Goal: Task Accomplishment & Management: Use online tool/utility

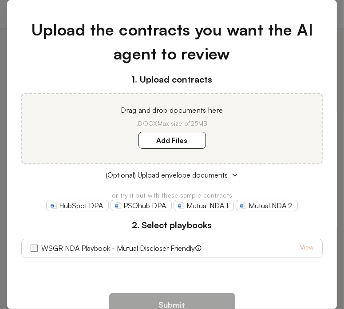
click at [28, 40] on h1 "Upload the contracts you want the AI agent to review" at bounding box center [172, 42] width 302 height 48
click at [64, 61] on h1 "Upload the contracts you want the AI agent to review" at bounding box center [172, 42] width 302 height 48
click at [97, 50] on h1 "Upload the contracts you want the AI agent to review" at bounding box center [172, 42] width 302 height 48
click at [182, 145] on label "Add Files" at bounding box center [173, 140] width 68 height 17
click at [0, 0] on here "Add Files" at bounding box center [0, 0] width 0 height 0
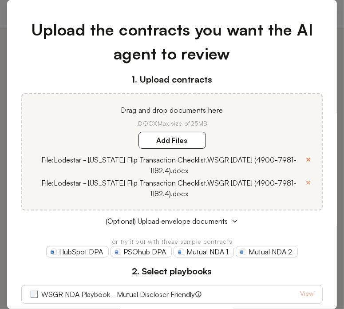
click at [306, 162] on button "×" at bounding box center [309, 159] width 6 height 12
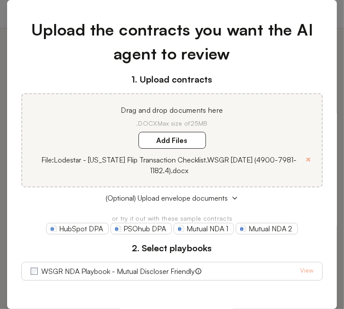
scroll to position [44, 0]
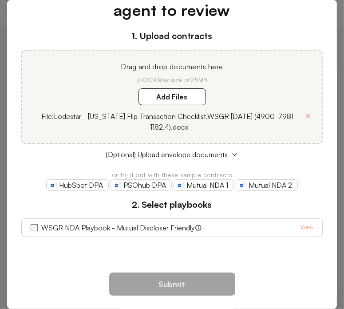
click at [33, 255] on div "Upload the contracts you want the AI agent to review 1. Upload contracts Drag a…" at bounding box center [172, 111] width 330 height 302
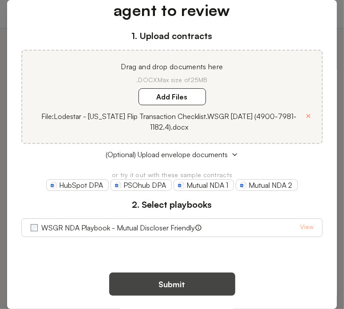
click at [160, 283] on button "Submit" at bounding box center [172, 284] width 126 height 23
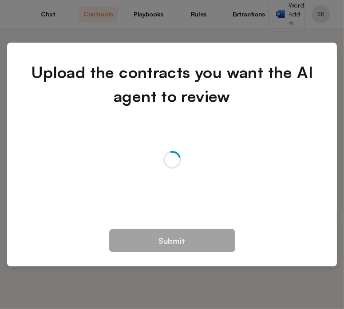
scroll to position [0, 0]
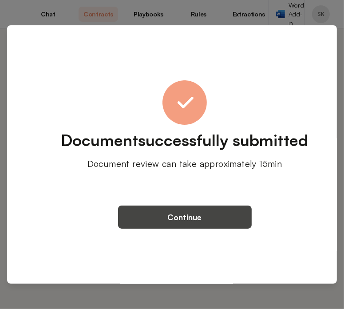
click at [211, 210] on button "Continue" at bounding box center [185, 217] width 134 height 23
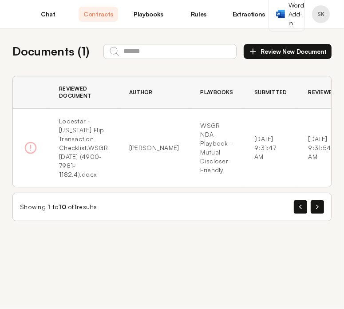
scroll to position [0, 24]
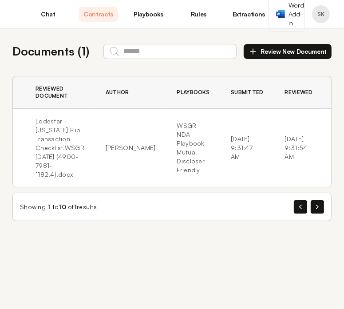
click at [337, 152] on icon "button" at bounding box center [341, 147] width 9 height 9
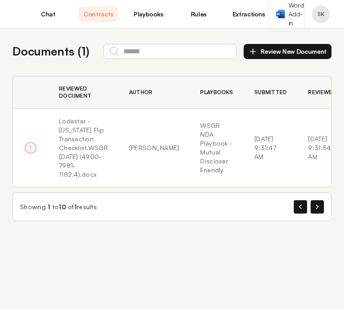
click at [152, 16] on link "Playbooks" at bounding box center [149, 14] width 40 height 15
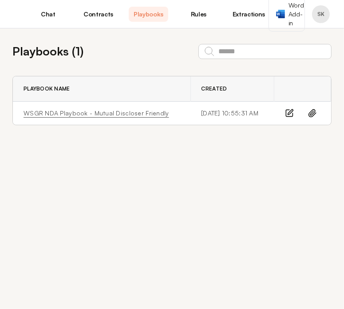
click at [105, 113] on link "WSGR NDA Playbook - Mutual Discloser Friendly" at bounding box center [97, 113] width 146 height 9
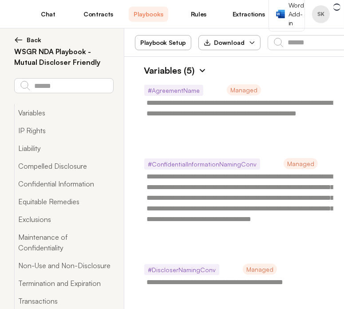
type textarea "*"
type textarea "**********"
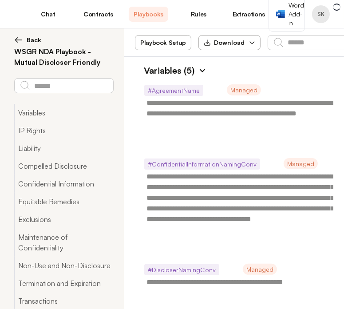
type textarea "**********"
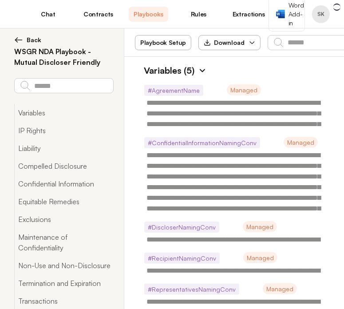
click at [190, 12] on link "Rules" at bounding box center [199, 14] width 40 height 15
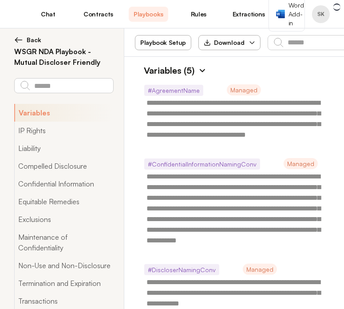
type textarea "*"
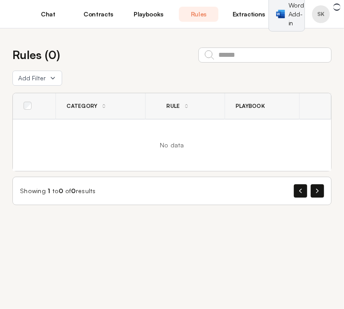
click at [291, 12] on span "Word Add-in" at bounding box center [297, 14] width 16 height 27
click at [292, 10] on span "Word Add-in" at bounding box center [297, 14] width 16 height 27
click at [290, 13] on span "Word Add-in" at bounding box center [297, 14] width 16 height 27
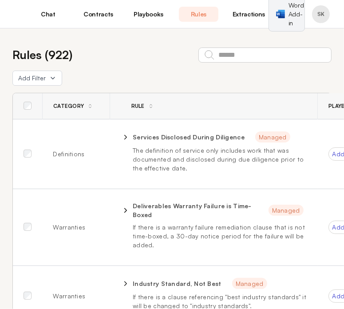
click at [287, 12] on link "Word Add-in" at bounding box center [287, 14] width 36 height 35
click at [141, 8] on link "Playbooks" at bounding box center [149, 14] width 40 height 15
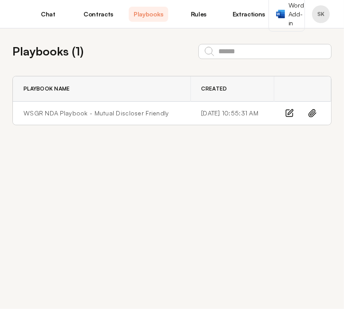
click at [46, 14] on link "Chat" at bounding box center [48, 14] width 40 height 15
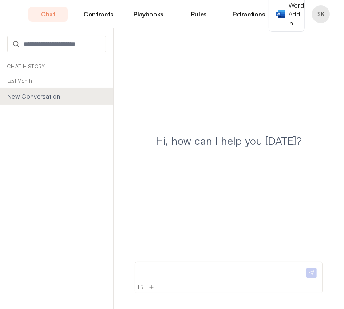
click at [96, 19] on link "Contracts" at bounding box center [99, 14] width 40 height 15
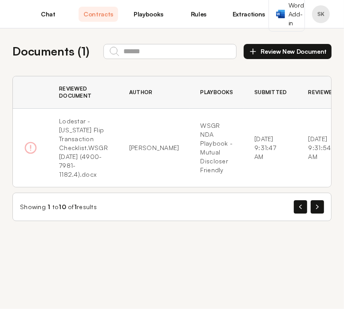
click at [18, 74] on div "Documents ( 1 ) Review New Document Reviewed Document Author Playbooks Submitte…" at bounding box center [172, 131] width 344 height 207
